Goal: Transaction & Acquisition: Book appointment/travel/reservation

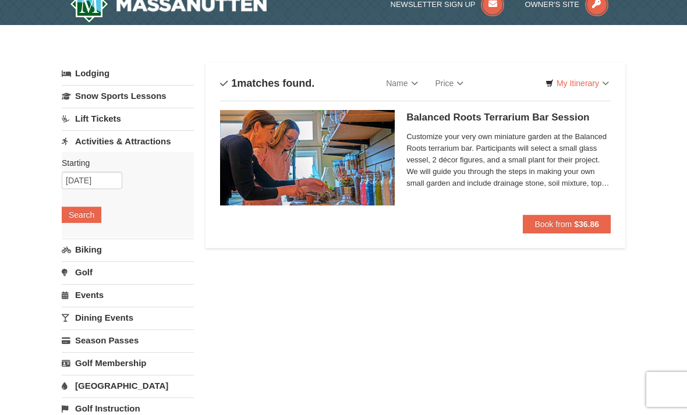
scroll to position [16, 0]
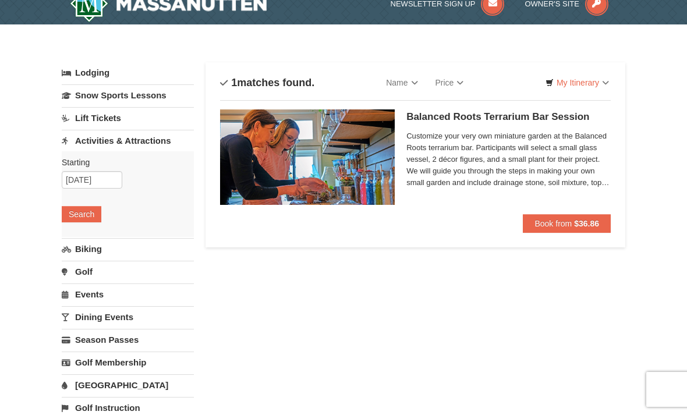
click at [161, 135] on link "Activities & Attractions" at bounding box center [128, 141] width 132 height 22
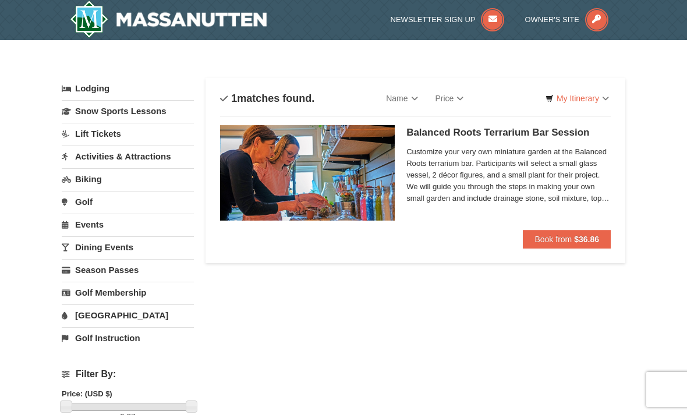
scroll to position [0, 0]
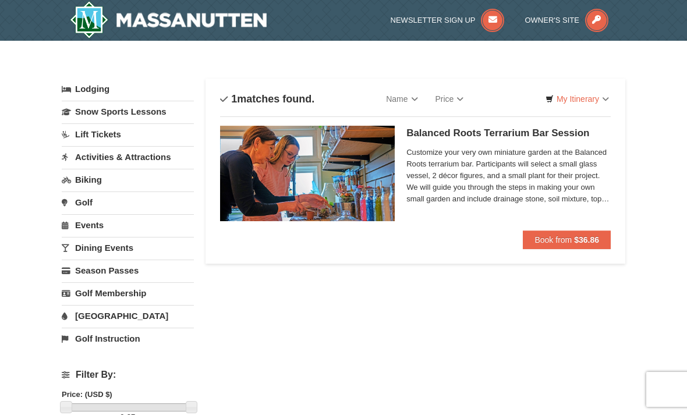
click at [142, 155] on link "Activities & Attractions" at bounding box center [128, 157] width 132 height 22
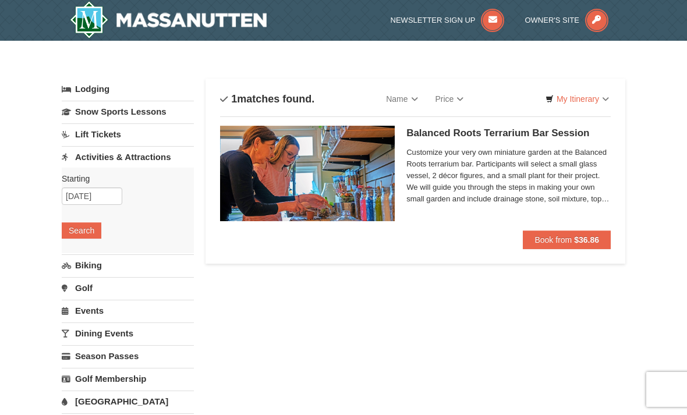
click at [96, 225] on button "Search" at bounding box center [82, 231] width 40 height 16
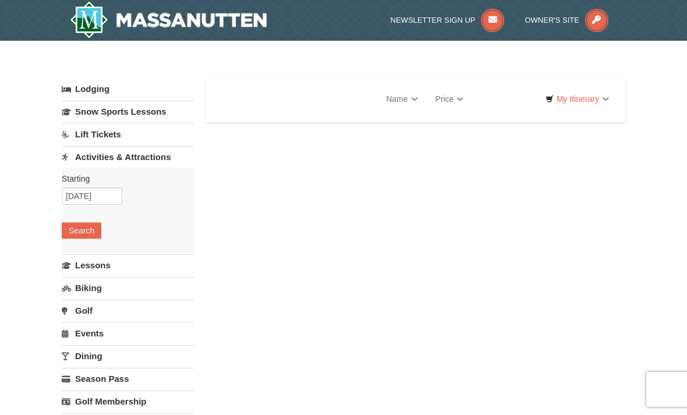
select select "10"
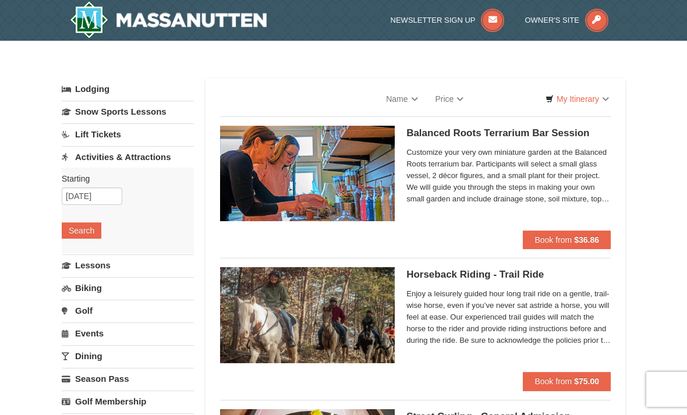
select select "10"
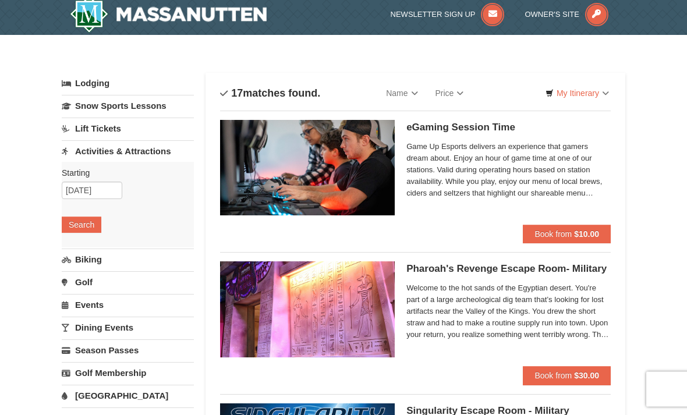
scroll to position [1, 0]
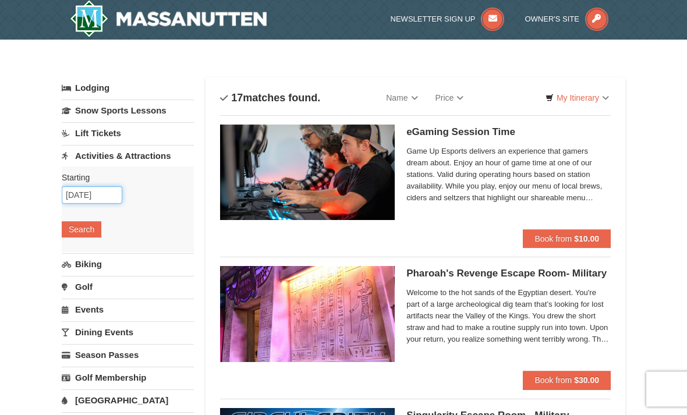
click at [100, 192] on input "10/10/2025" at bounding box center [92, 195] width 61 height 17
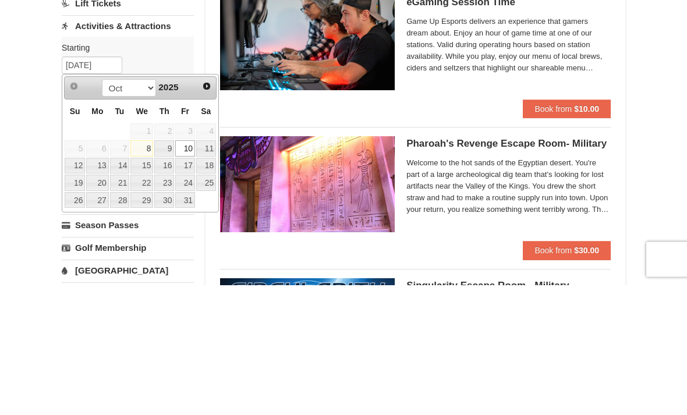
click at [150, 271] on link "8" at bounding box center [141, 279] width 23 height 16
type input "[DATE]"
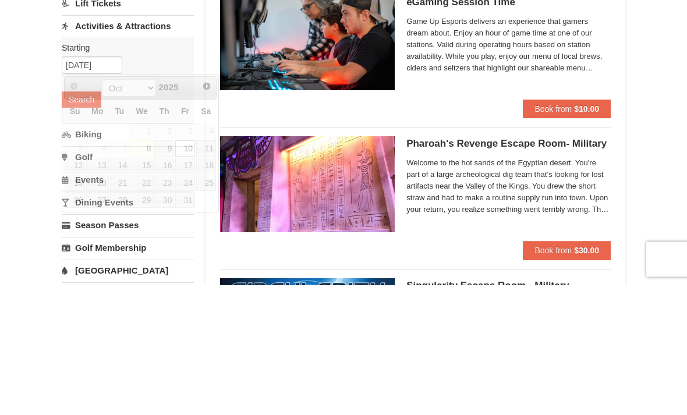
scroll to position [131, 0]
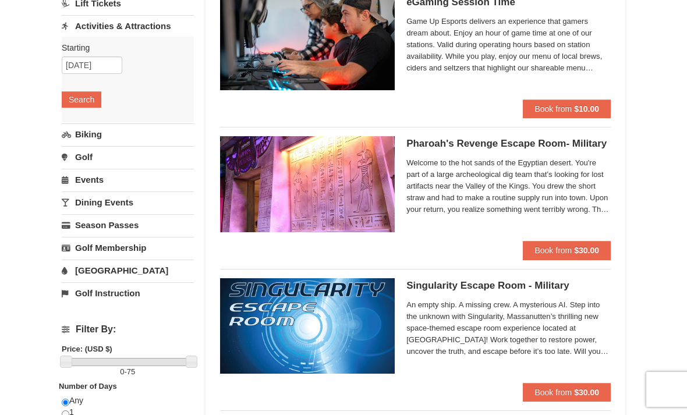
click at [91, 100] on button "Search" at bounding box center [82, 99] width 40 height 16
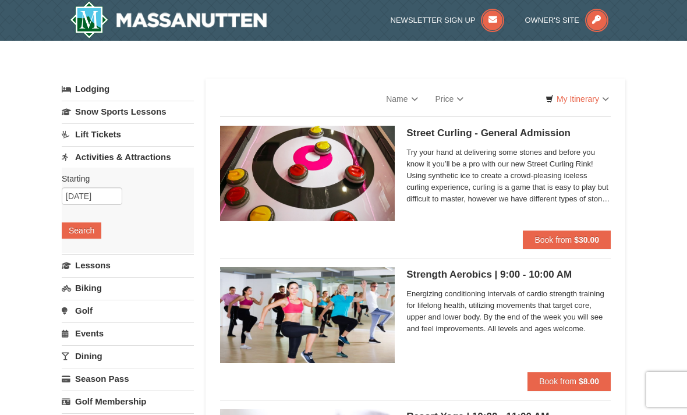
select select "10"
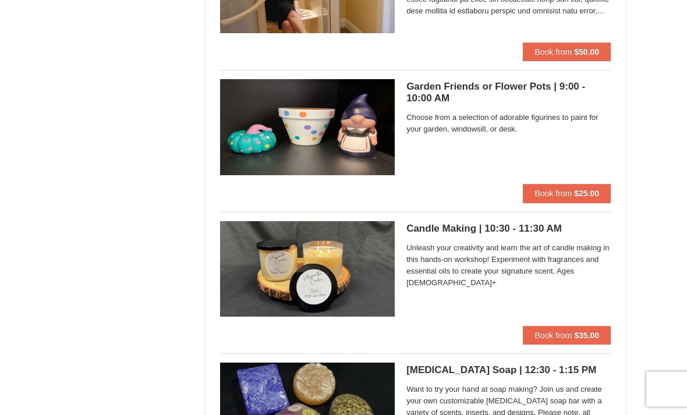
scroll to position [1181, 0]
click at [564, 332] on span "Book from" at bounding box center [553, 335] width 37 height 9
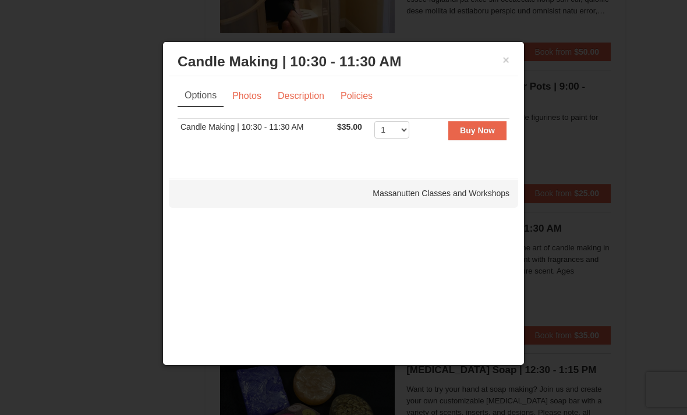
click at [485, 133] on strong "Buy Now" at bounding box center [477, 130] width 35 height 9
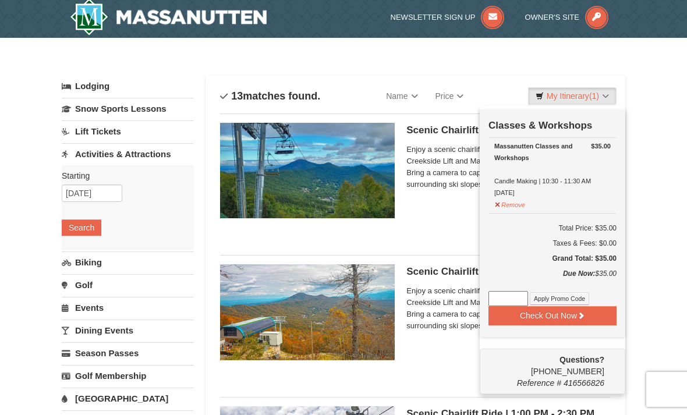
scroll to position [3, 0]
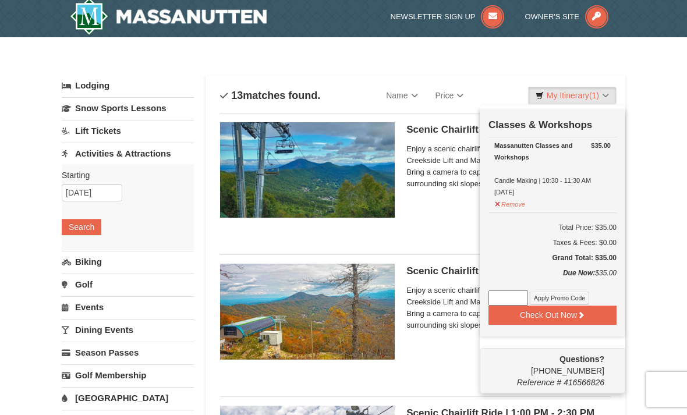
click at [566, 320] on button "Check Out Now" at bounding box center [553, 315] width 128 height 19
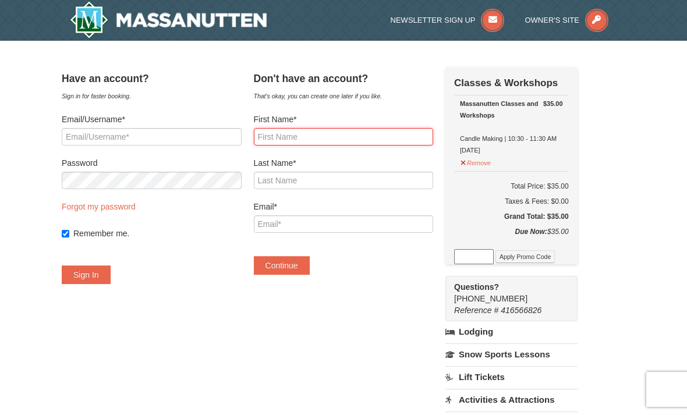
click at [375, 130] on input "First Name*" at bounding box center [344, 136] width 180 height 17
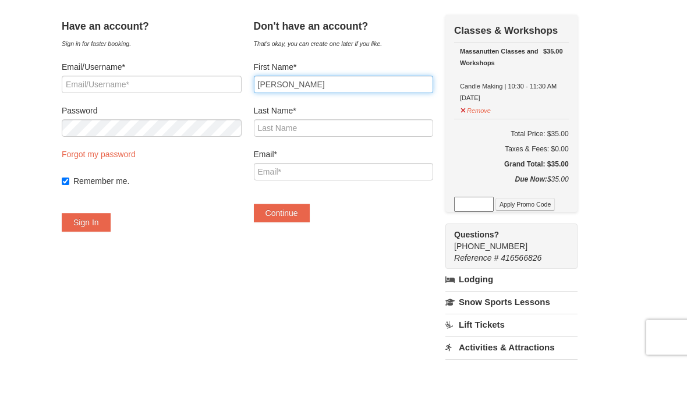
type input "[PERSON_NAME]"
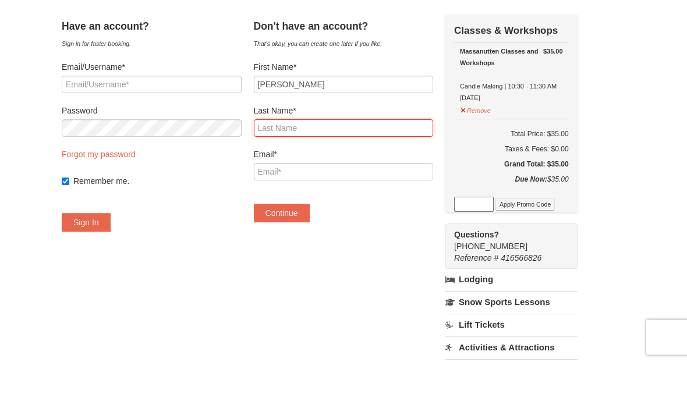
click at [283, 172] on input "Last Name*" at bounding box center [344, 180] width 180 height 17
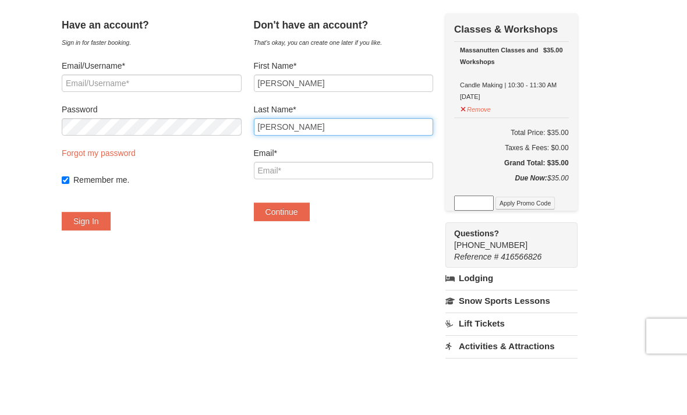
type input "[PERSON_NAME]"
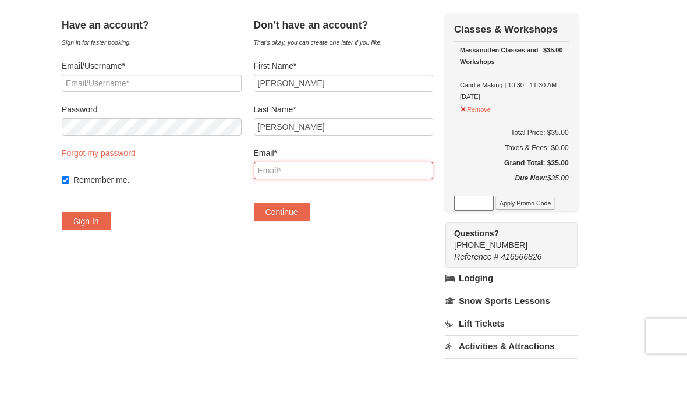
click at [296, 216] on input "Email*" at bounding box center [344, 224] width 180 height 17
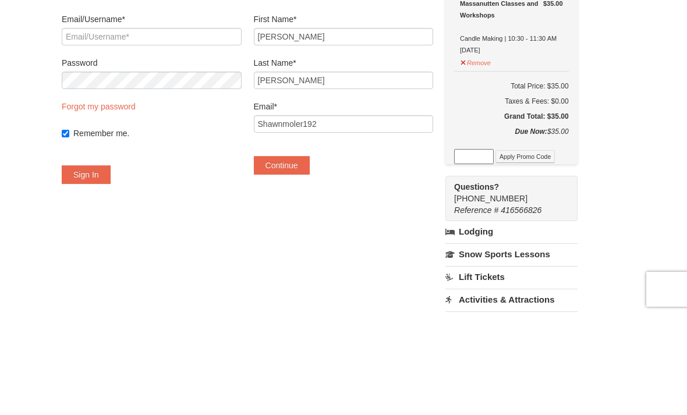
click at [309, 256] on button "Continue" at bounding box center [282, 265] width 56 height 19
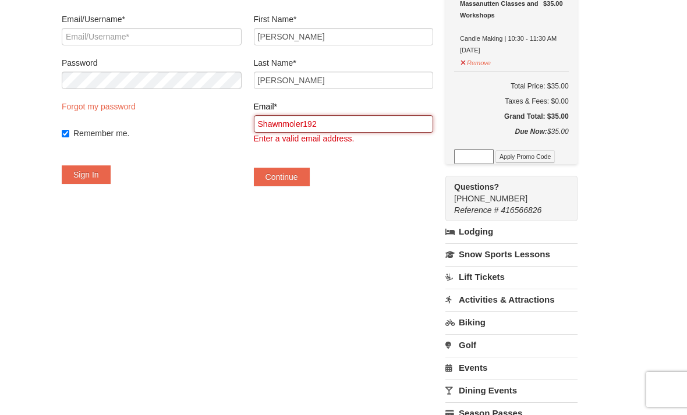
click at [359, 118] on input "Shawnmoler192" at bounding box center [344, 123] width 180 height 17
click at [358, 118] on input "Shawnmoler192" at bounding box center [344, 123] width 180 height 17
click at [355, 122] on input "Shawnmoler192" at bounding box center [344, 123] width 180 height 17
type input "[EMAIL_ADDRESS][DOMAIN_NAME]"
click at [306, 176] on button "Continue" at bounding box center [282, 177] width 56 height 19
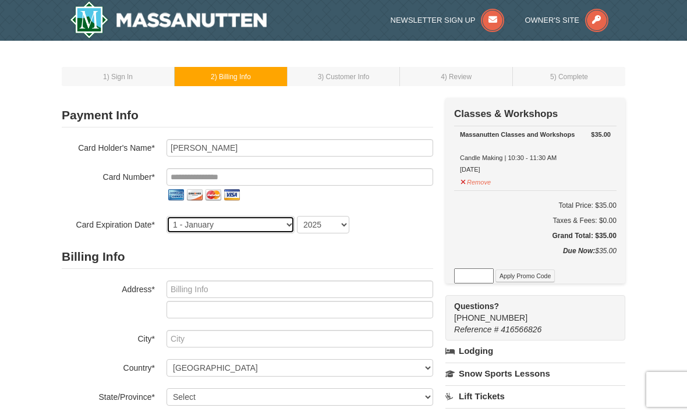
click at [228, 224] on select "1 - [DATE] - [DATE] - [DATE] - [DATE] - [DATE] - [DATE] - [DATE] - [DATE] - [DA…" at bounding box center [231, 224] width 128 height 17
select select "2"
click at [347, 227] on select "2025 2026 2027 2028 2029 2030 2031 2032 2033 2034" at bounding box center [323, 224] width 52 height 17
select select "2029"
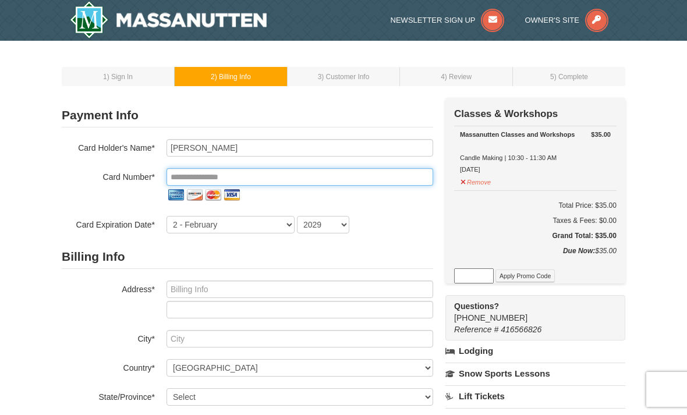
click at [209, 179] on input "tel" at bounding box center [300, 176] width 267 height 17
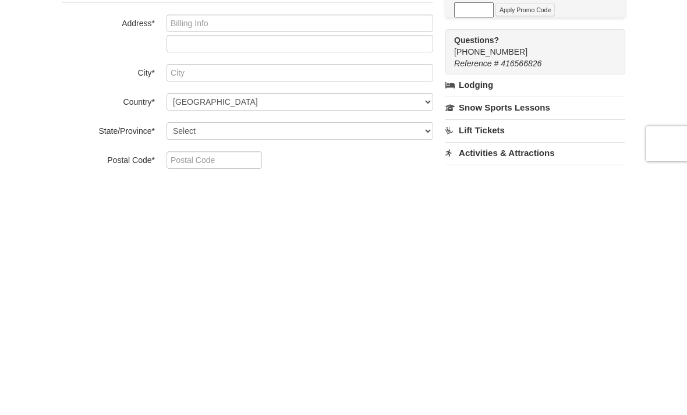
scroll to position [23, 0]
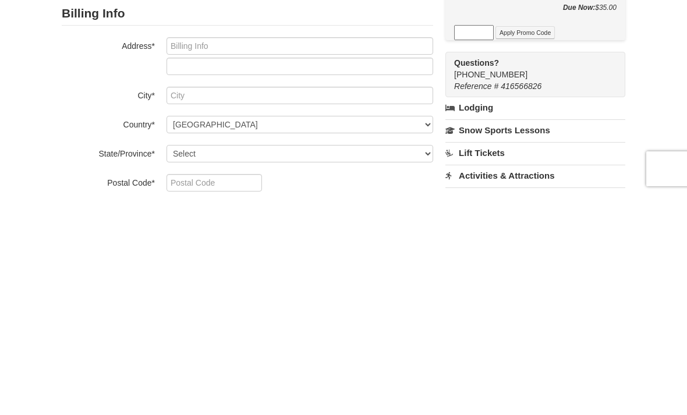
type input "**********"
click at [189, 258] on input "text" at bounding box center [300, 266] width 267 height 17
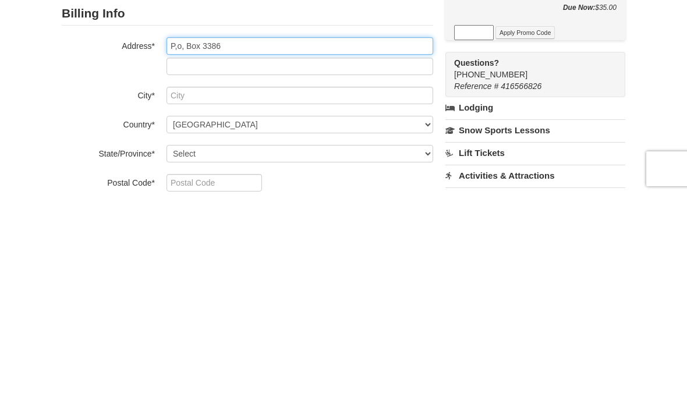
type input "P,o, Box 3386"
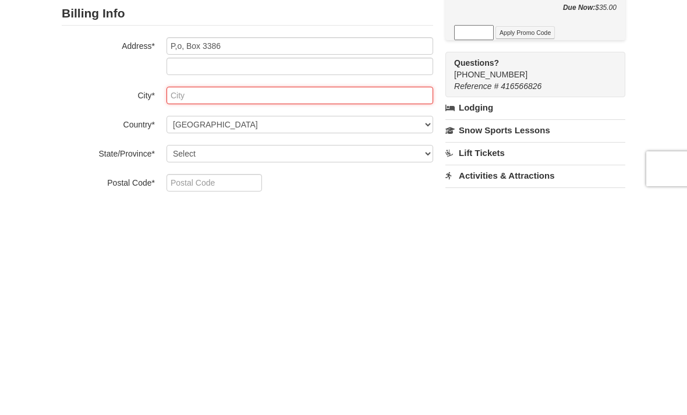
click at [179, 308] on input "text" at bounding box center [300, 316] width 267 height 17
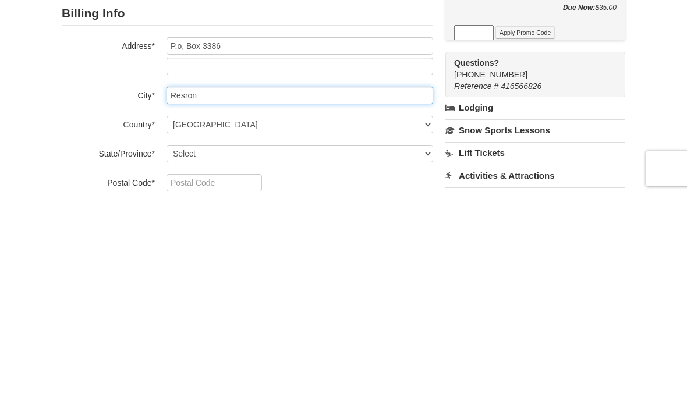
type input "Resron"
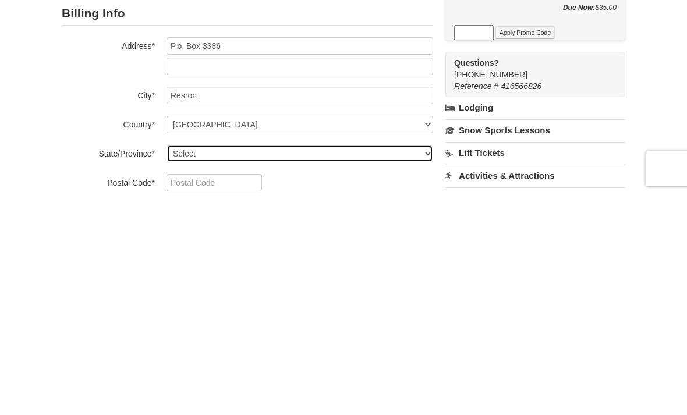
click at [189, 366] on select "Select Alabama Alaska American Samoa Arizona Arkansas California Colorado Conne…" at bounding box center [300, 374] width 267 height 17
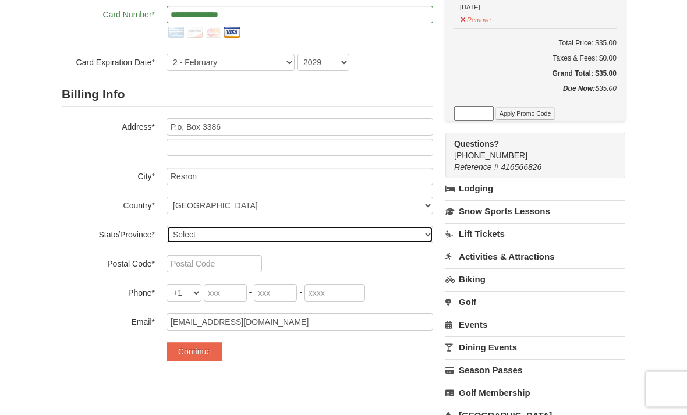
scroll to position [164, 0]
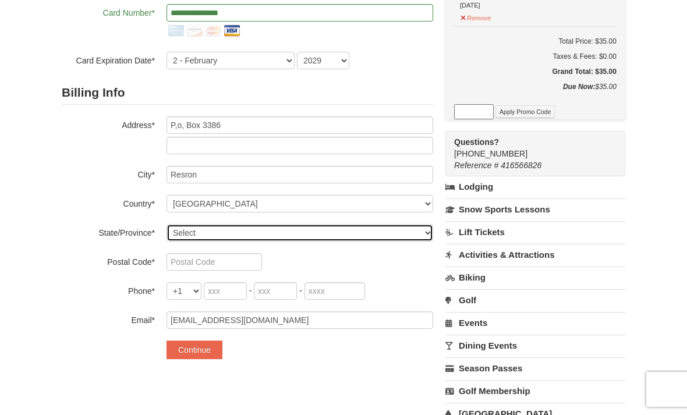
click at [178, 234] on select "Select Alabama Alaska American Samoa Arizona Arkansas California Colorado Conne…" at bounding box center [300, 232] width 267 height 17
select select "VA"
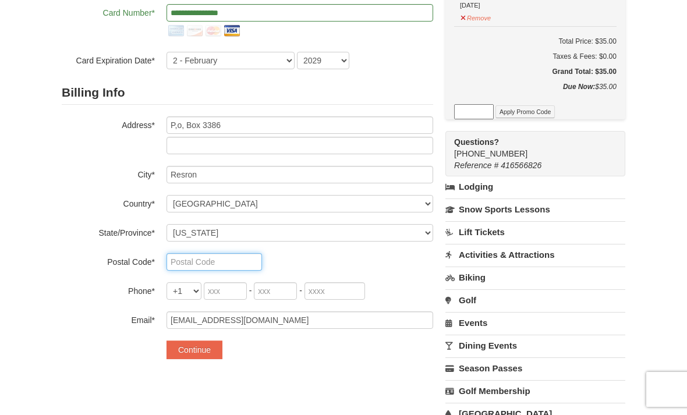
click at [175, 266] on input "text" at bounding box center [215, 261] width 96 height 17
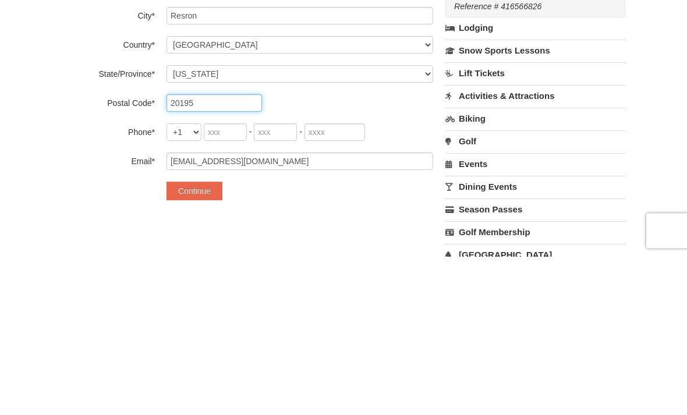
type input "20195"
click at [220, 283] on input "tel" at bounding box center [225, 291] width 43 height 17
type input "703"
click at [270, 283] on input "tel" at bounding box center [275, 291] width 43 height 17
type input "895"
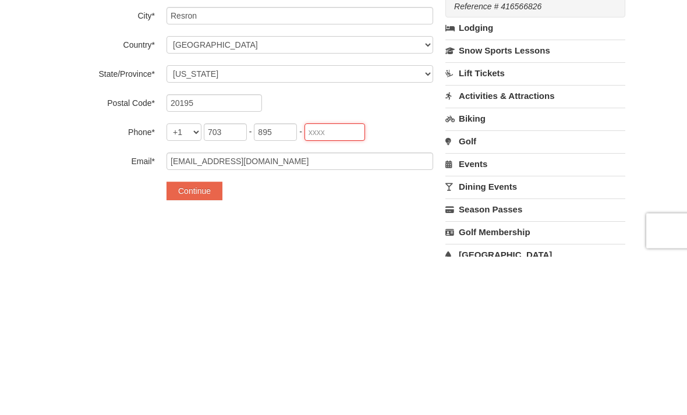
click at [320, 283] on input "tel" at bounding box center [335, 291] width 61 height 17
type input "4098"
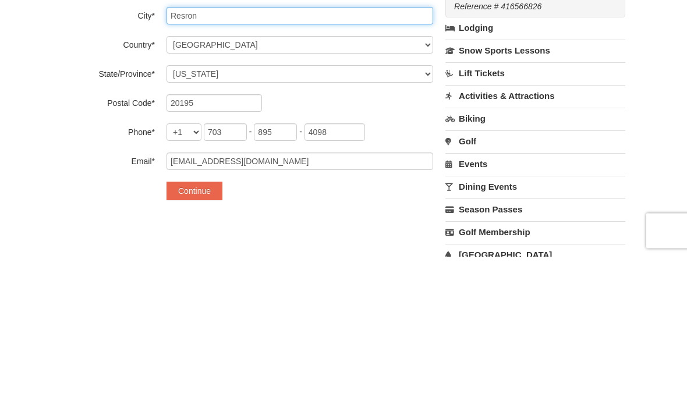
click at [207, 166] on input "Resron" at bounding box center [300, 174] width 267 height 17
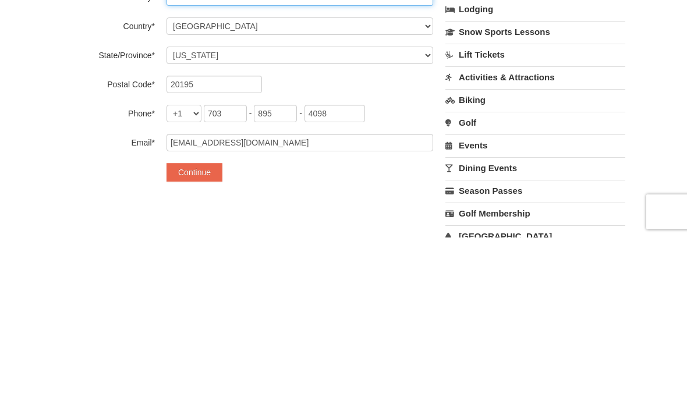
type input "Reston"
click at [205, 341] on button "Continue" at bounding box center [195, 350] width 56 height 19
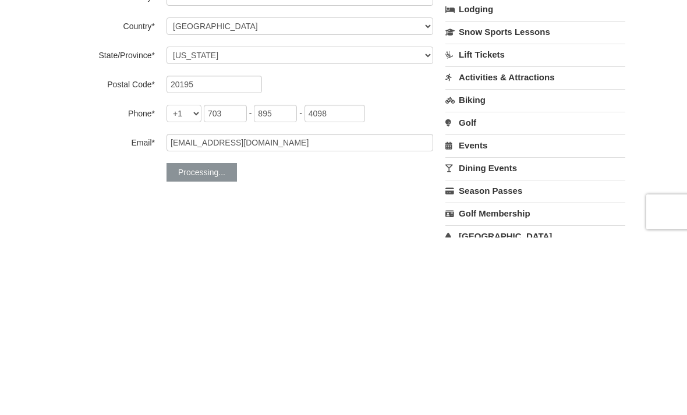
scroll to position [342, 0]
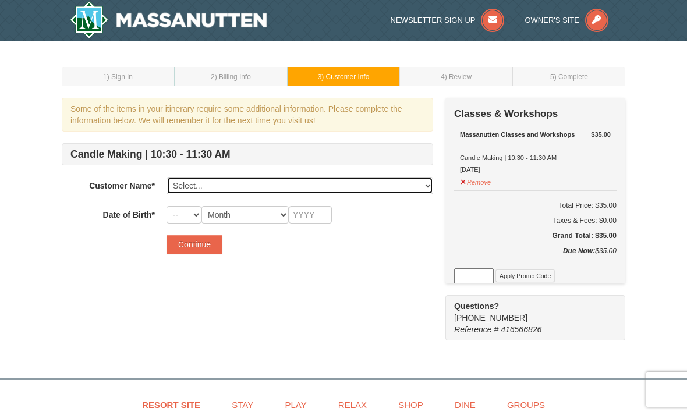
click at [428, 186] on select "Select... [PERSON_NAME] Add New..." at bounding box center [300, 185] width 267 height 17
select select "28356923"
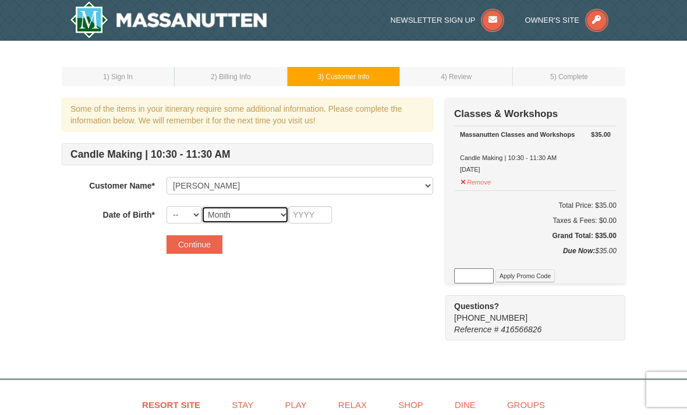
click at [246, 213] on select "Month January February March April May June July August September October Novem…" at bounding box center [245, 214] width 87 height 17
select select "06"
click at [181, 213] on select "-- 01 02 03 04 05 06 07 08 09 10 11 12 13 14 15 16 17 18 19 20 21 22 23 24 25 2…" at bounding box center [184, 214] width 35 height 17
select select "29"
click at [300, 212] on input "text" at bounding box center [310, 214] width 43 height 17
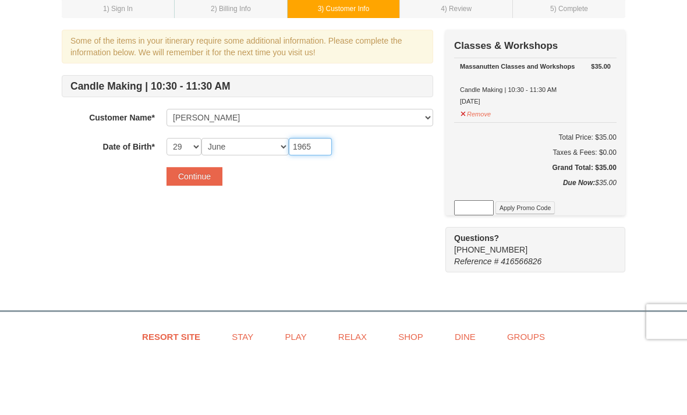
type input "1965"
click at [210, 235] on button "Continue" at bounding box center [195, 244] width 56 height 19
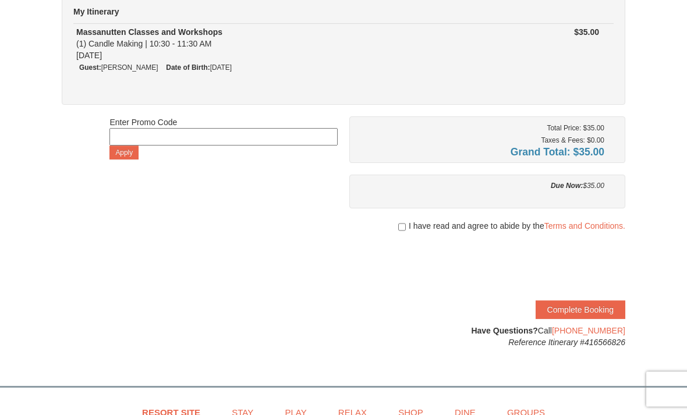
scroll to position [110, 0]
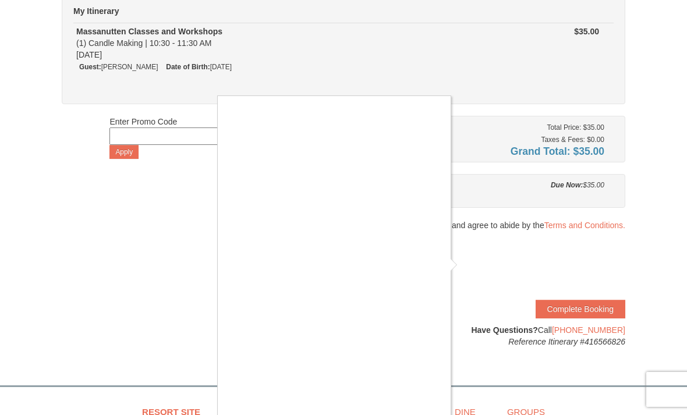
click at [679, 117] on div at bounding box center [343, 207] width 687 height 415
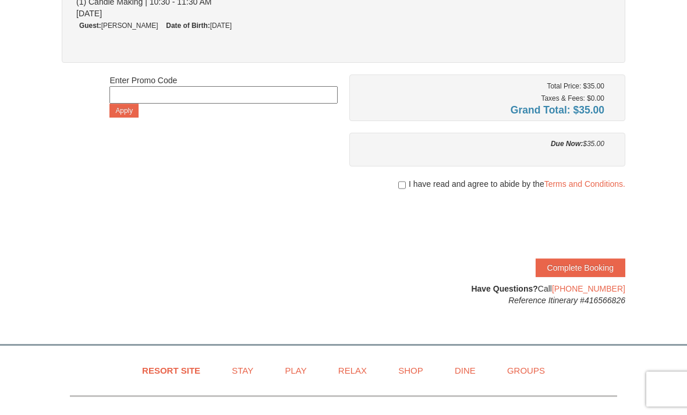
scroll to position [151, 0]
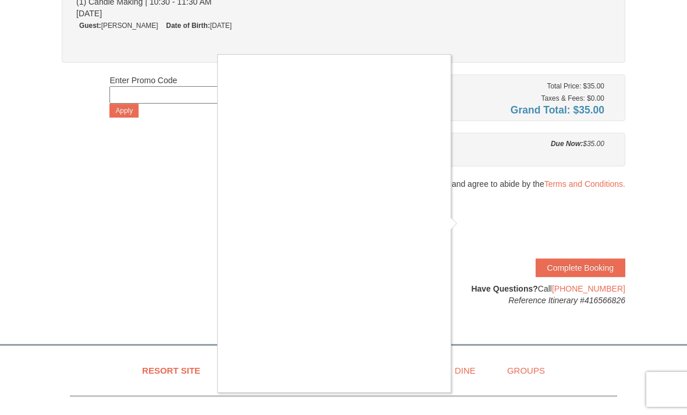
click at [470, 224] on div at bounding box center [343, 207] width 687 height 415
click at [471, 220] on div at bounding box center [343, 207] width 687 height 415
click at [584, 274] on div at bounding box center [343, 207] width 687 height 415
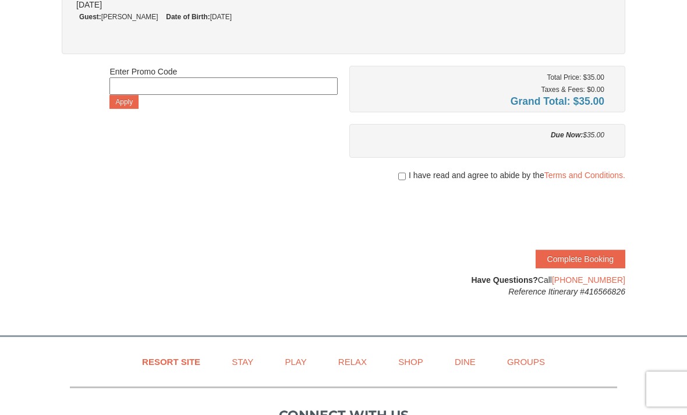
scroll to position [160, 0]
click at [590, 259] on button "Complete Booking" at bounding box center [581, 259] width 90 height 19
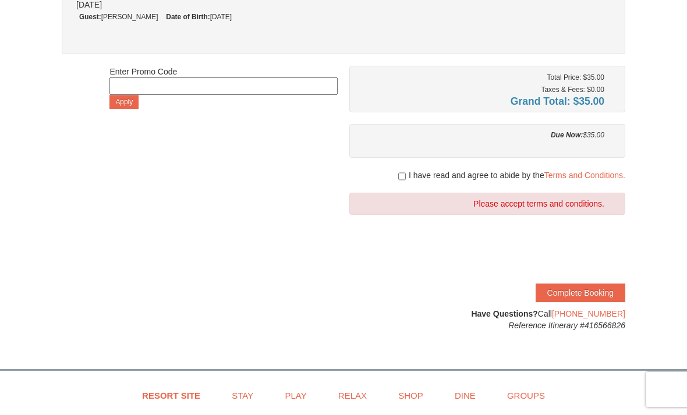
click at [600, 296] on button "Complete Booking" at bounding box center [581, 293] width 90 height 19
click at [410, 168] on div "Total Price: $35.00 Taxes & Fees: $0.00 Grand Total: $35.00 Due Now: $35.00 I h…" at bounding box center [488, 199] width 276 height 266
click at [403, 172] on input "checkbox" at bounding box center [402, 176] width 8 height 9
checkbox input "true"
click at [592, 287] on button "Complete Booking" at bounding box center [581, 293] width 90 height 19
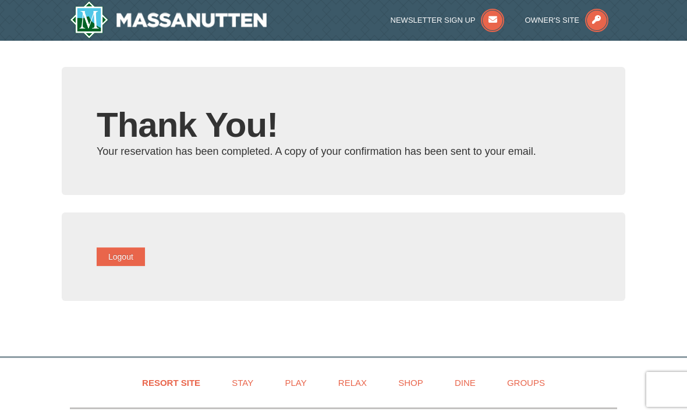
type input "[EMAIL_ADDRESS][DOMAIN_NAME]"
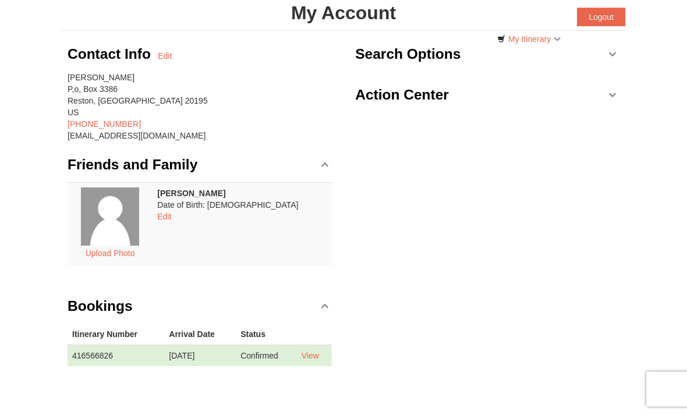
scroll to position [6, 0]
